Goal: Task Accomplishment & Management: Manage account settings

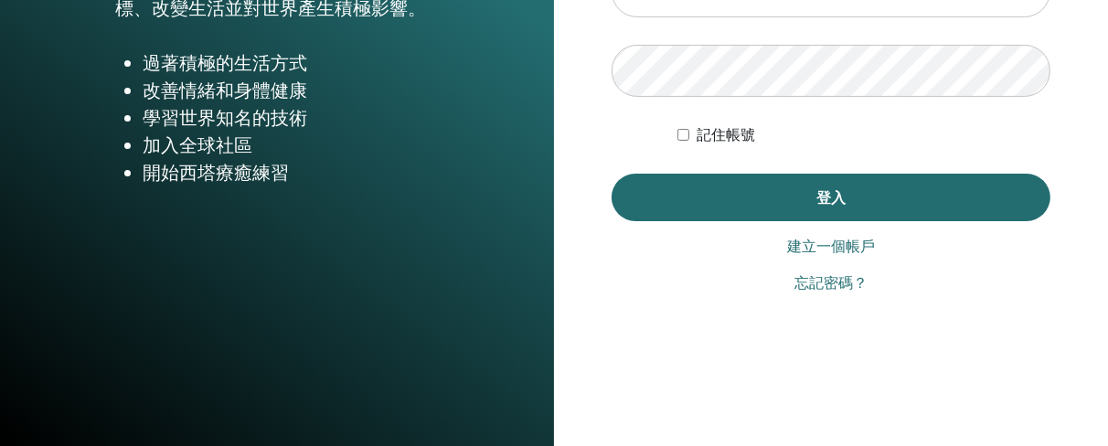
scroll to position [11, 0]
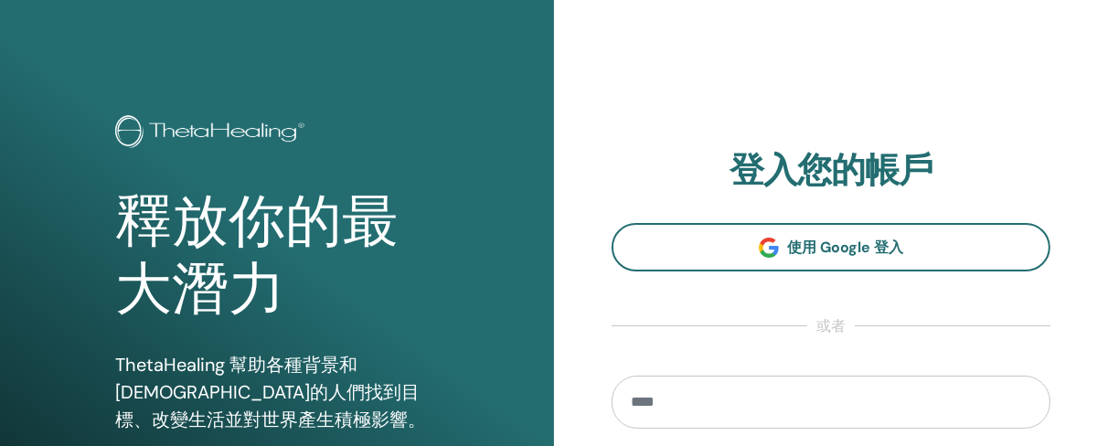
click at [682, 392] on input "email" at bounding box center [831, 402] width 439 height 53
type input "**********"
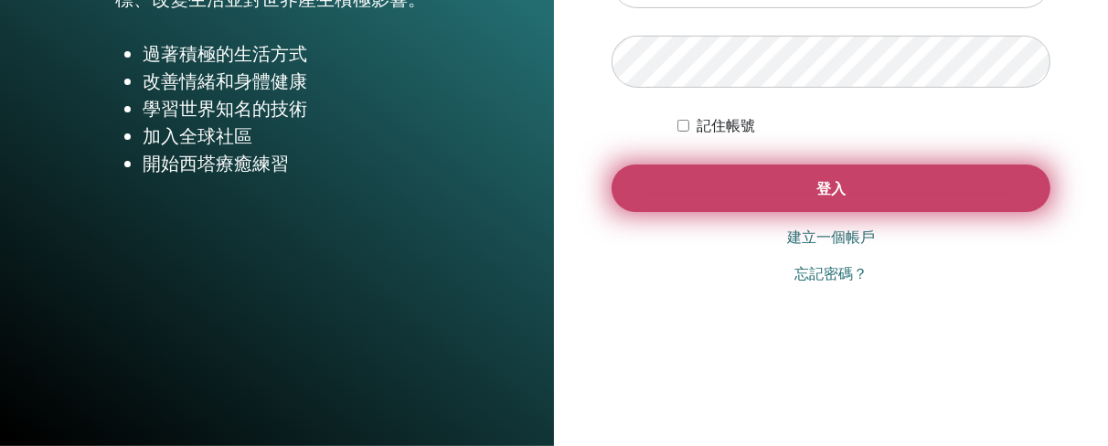
click at [793, 188] on button "登入" at bounding box center [831, 189] width 439 height 48
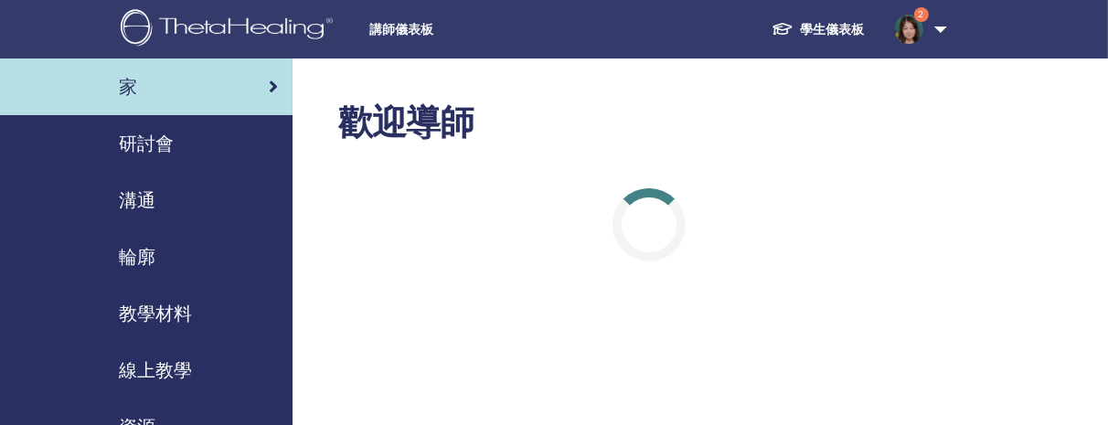
click at [159, 133] on font "研討會" at bounding box center [146, 144] width 55 height 24
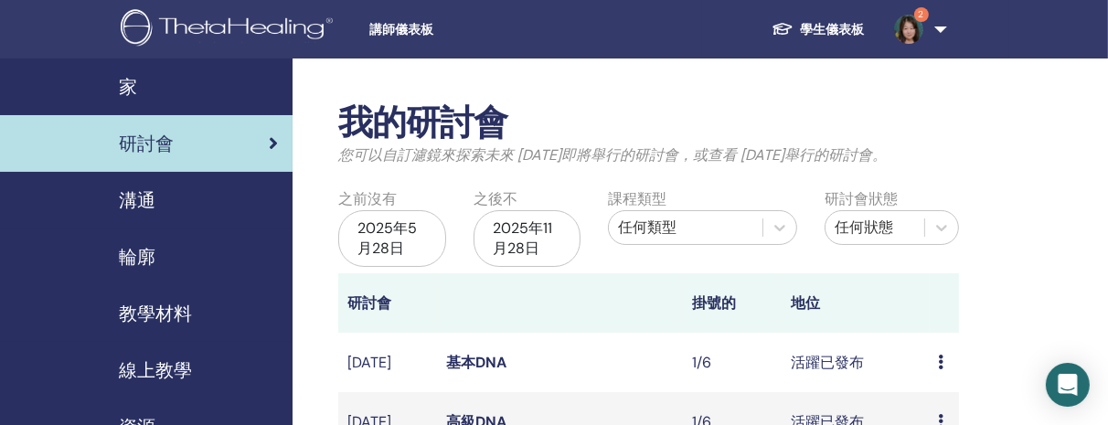
scroll to position [411, 0]
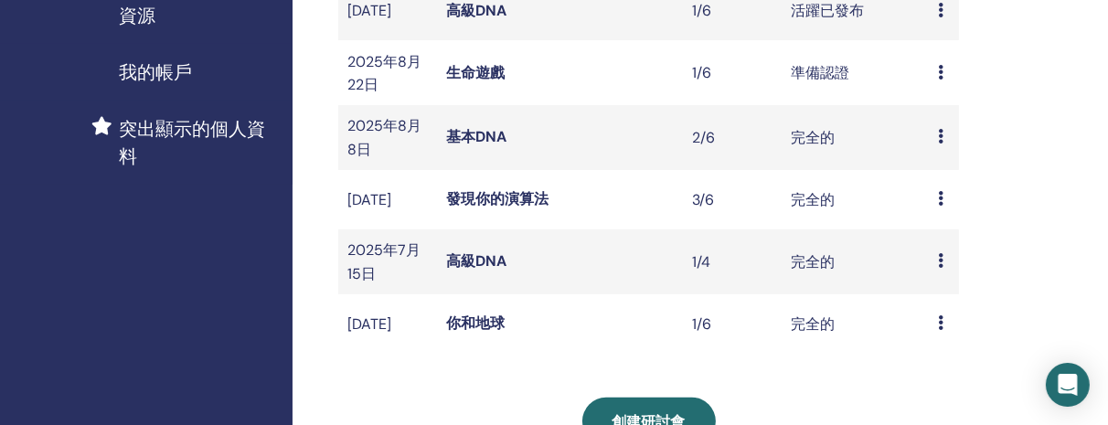
click at [939, 80] on icon at bounding box center [941, 72] width 5 height 15
click at [815, 82] on font "準備認證" at bounding box center [820, 72] width 59 height 19
click at [468, 82] on font "生命遊戲" at bounding box center [475, 72] width 59 height 19
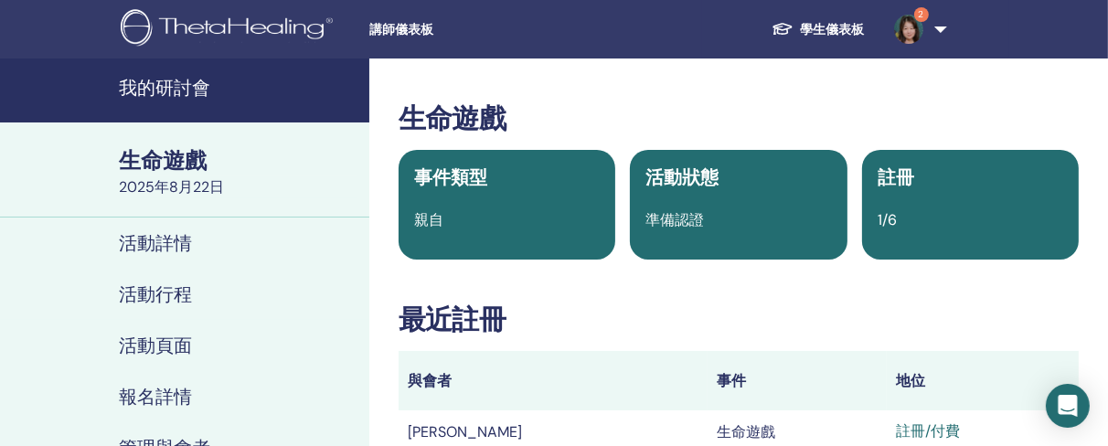
scroll to position [411, 0]
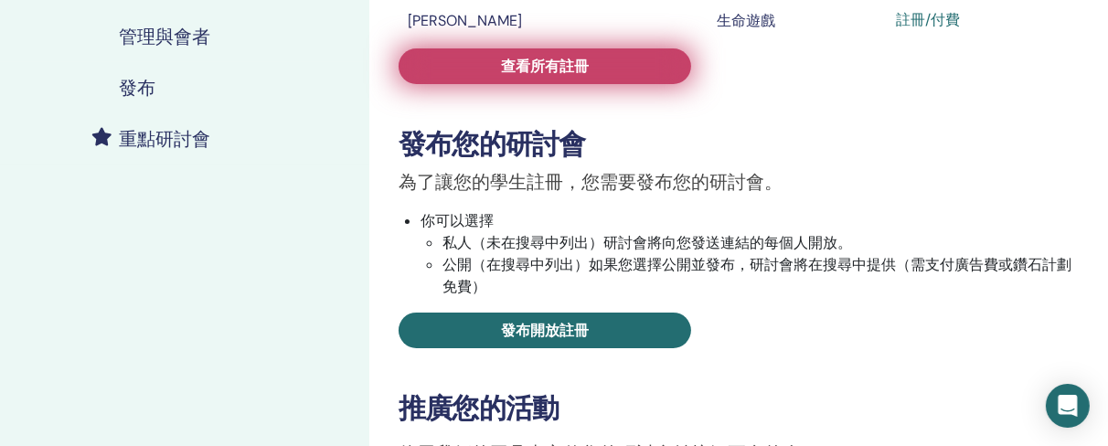
click at [622, 59] on link "查看所有註冊" at bounding box center [545, 66] width 293 height 36
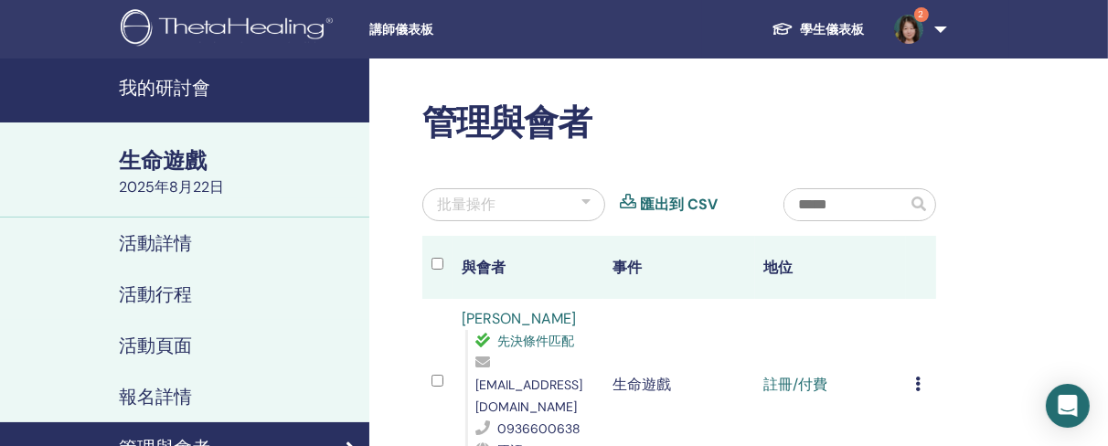
click at [920, 374] on div "取消註冊 不自動認證 標記為已付款 標記為未付款 標記為缺席 完成並證明 下載證書" at bounding box center [921, 385] width 12 height 22
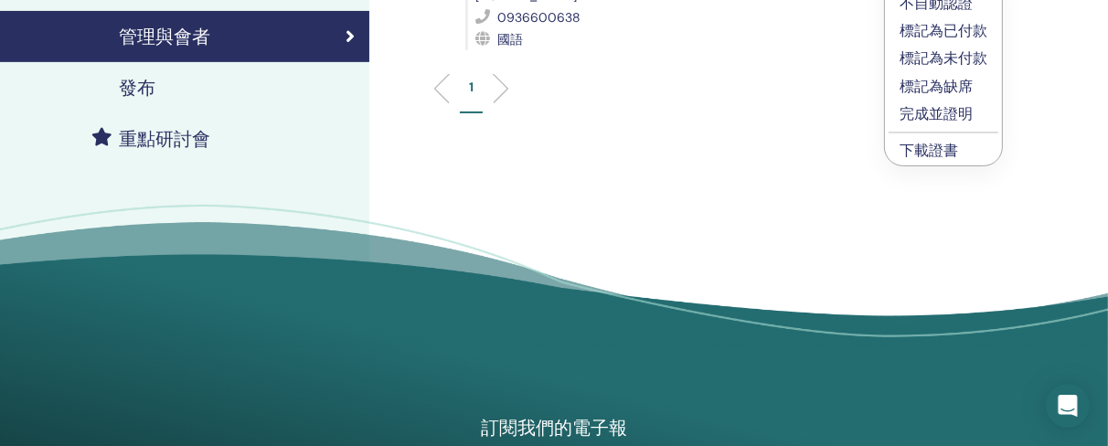
click at [954, 115] on font "完成並證明" at bounding box center [936, 113] width 73 height 19
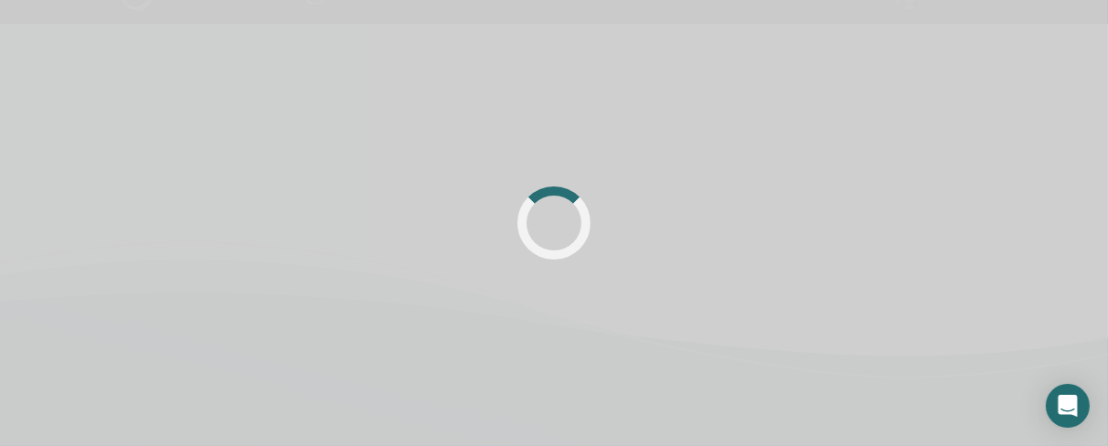
scroll to position [35, 0]
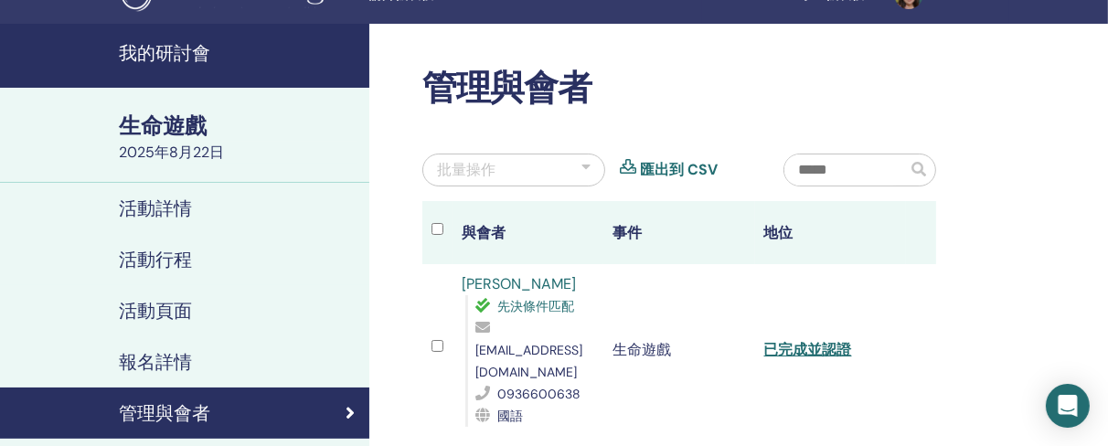
click at [135, 44] on font "我的研討會" at bounding box center [164, 53] width 91 height 24
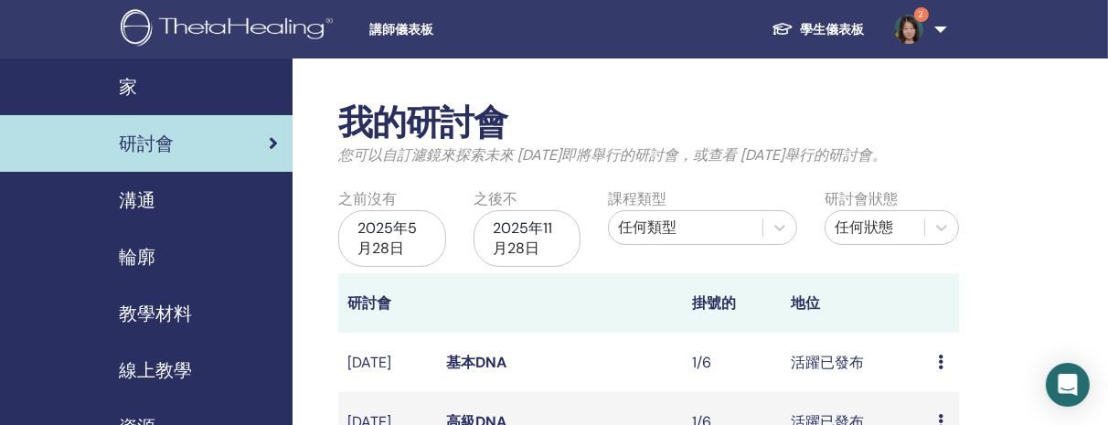
click at [943, 363] on icon at bounding box center [941, 362] width 5 height 15
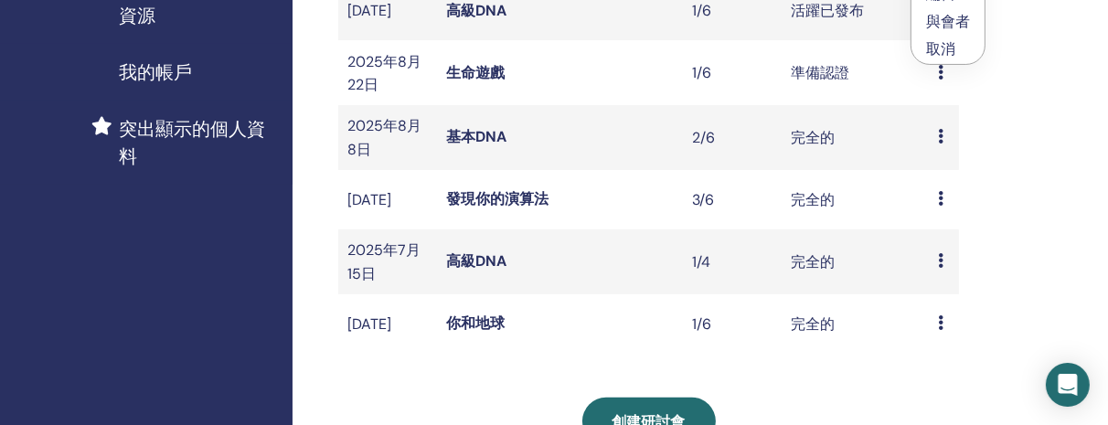
click at [463, 20] on font "高級DNA" at bounding box center [476, 10] width 60 height 19
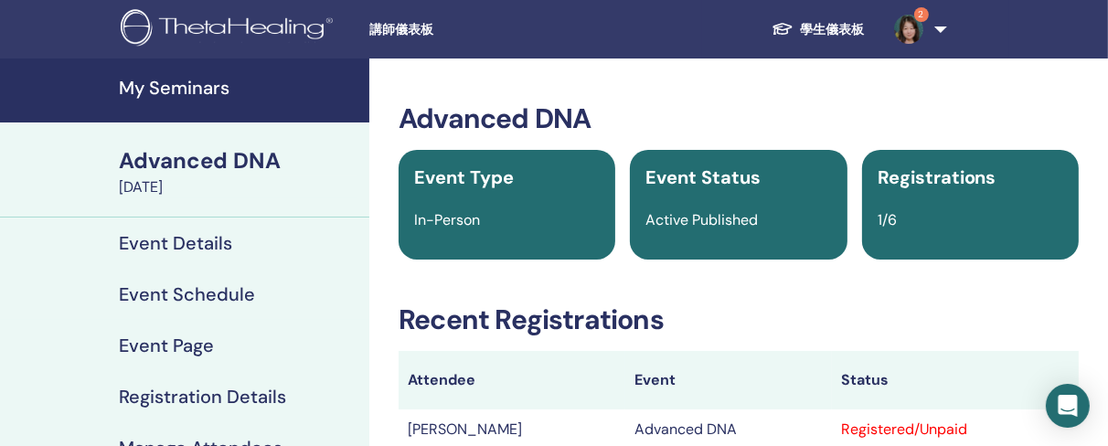
scroll to position [411, 0]
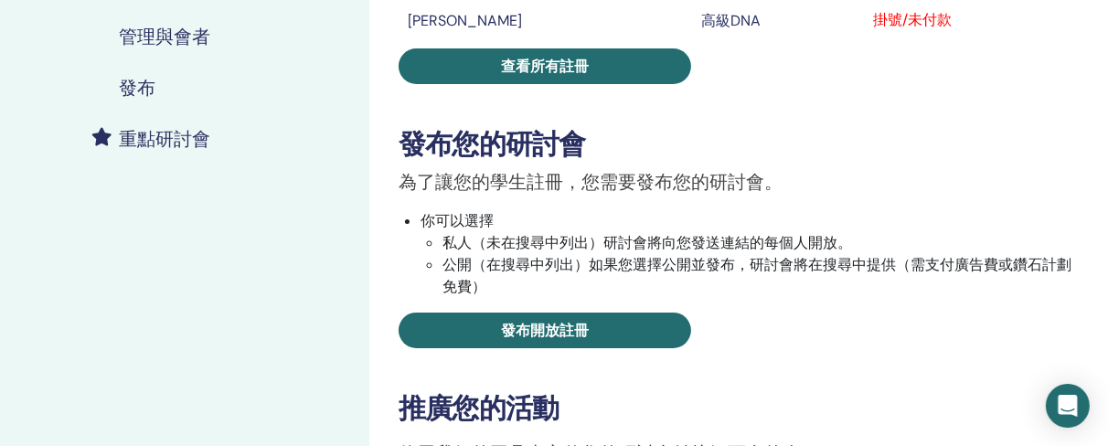
click at [589, 86] on div "高級DNA 事件類型 親自 活動狀態 活躍已發布 註冊 1/6 最近註冊 與會者 事件 地位 [PERSON_NAME] 高級DNA 掛號/未付款 查看所有註…" at bounding box center [738, 208] width 717 height 1034
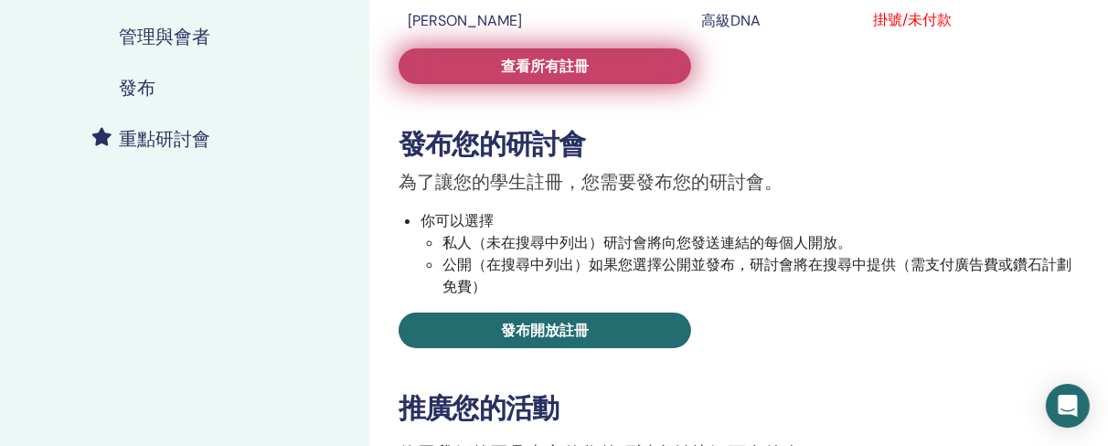
click at [591, 76] on link "查看所有註冊" at bounding box center [545, 66] width 293 height 36
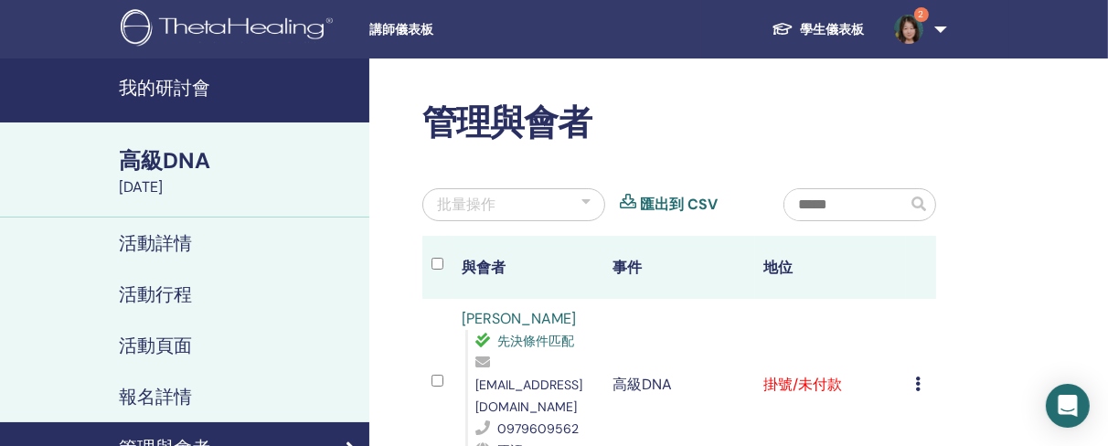
click at [917, 377] on icon at bounding box center [917, 384] width 5 height 15
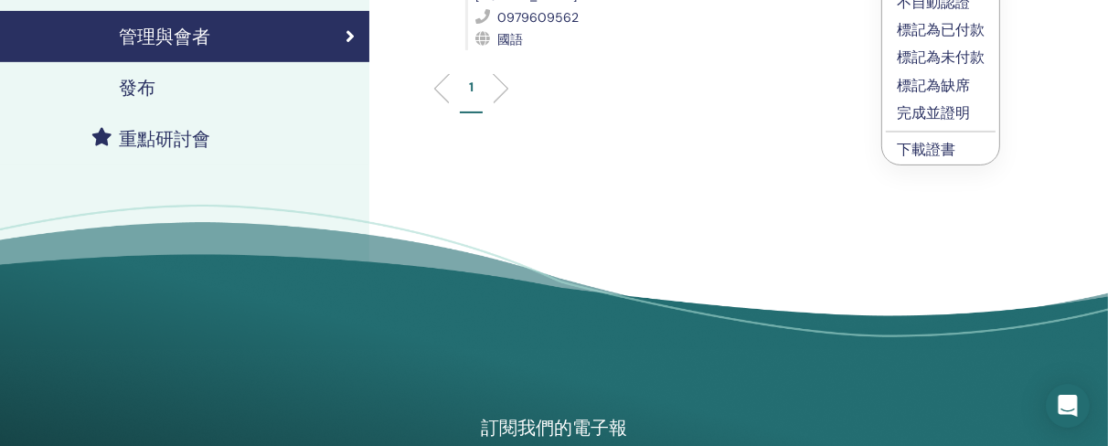
click at [964, 34] on font "標記為已付款" at bounding box center [941, 29] width 88 height 19
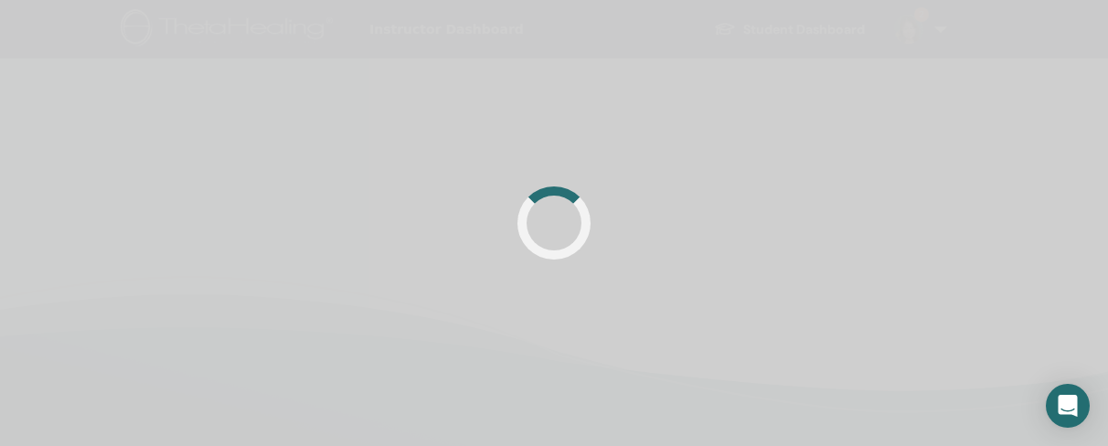
scroll to position [35, 0]
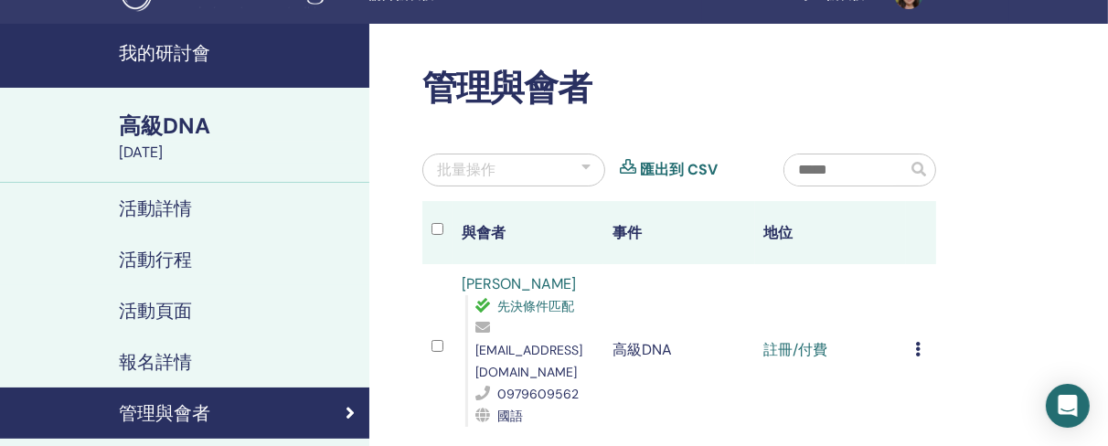
click at [915, 342] on icon at bounding box center [917, 349] width 5 height 15
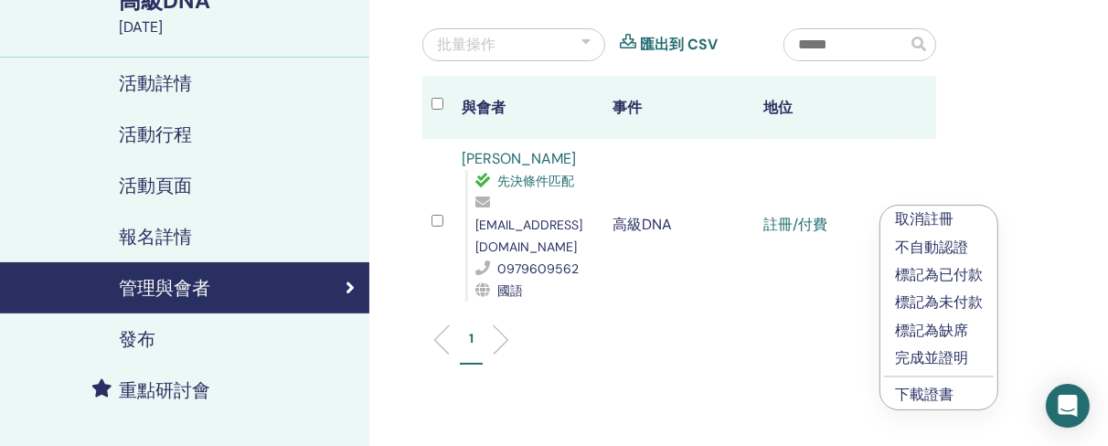
scroll to position [446, 0]
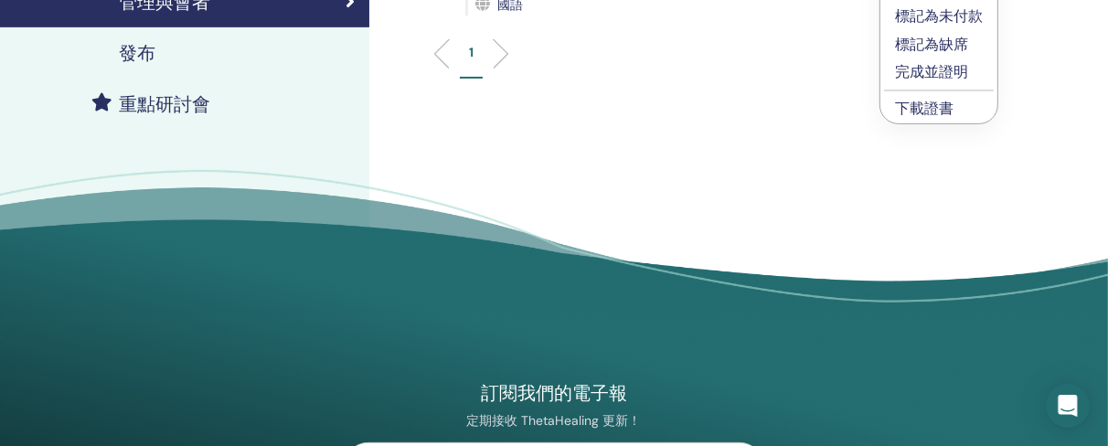
click at [930, 110] on font "下載證書" at bounding box center [924, 108] width 59 height 19
